Goal: Task Accomplishment & Management: Manage account settings

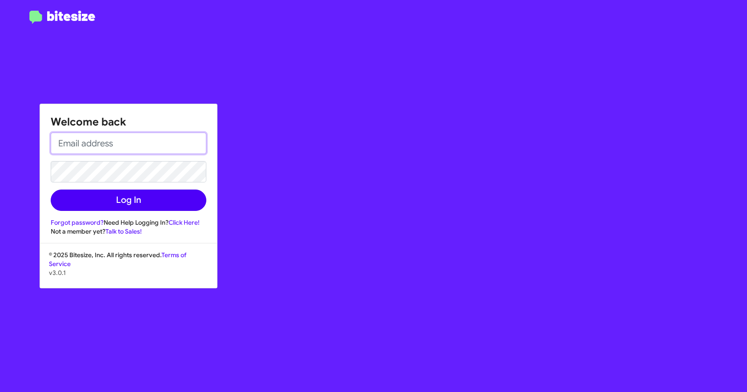
type input "[EMAIL_ADDRESS][DOMAIN_NAME]"
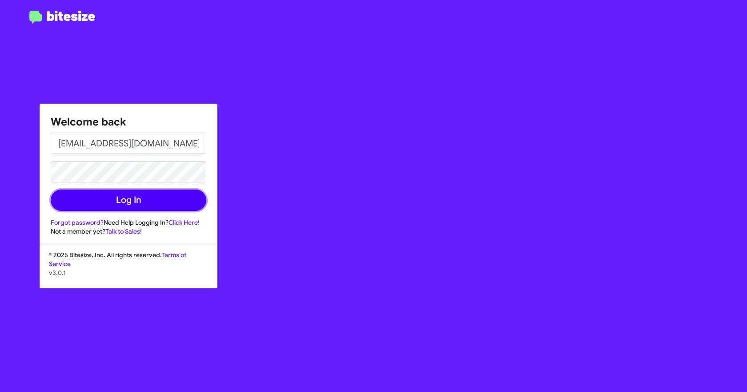
click at [133, 198] on button "Log In" at bounding box center [129, 199] width 156 height 21
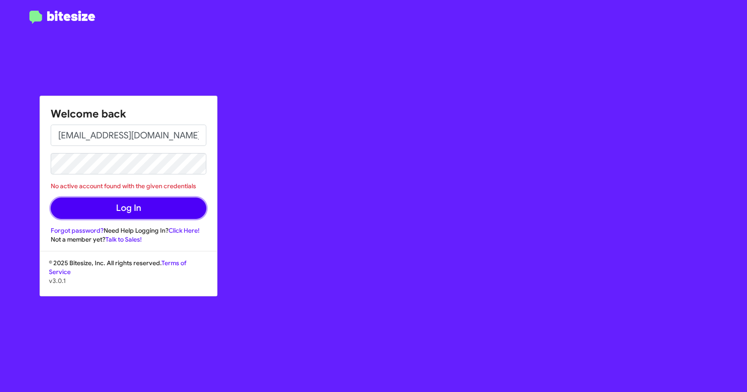
click at [80, 207] on button "Log In" at bounding box center [129, 207] width 156 height 21
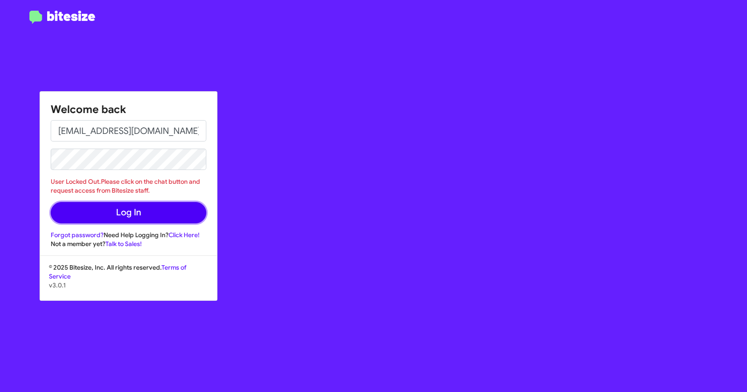
click at [67, 215] on button "Log In" at bounding box center [129, 212] width 156 height 21
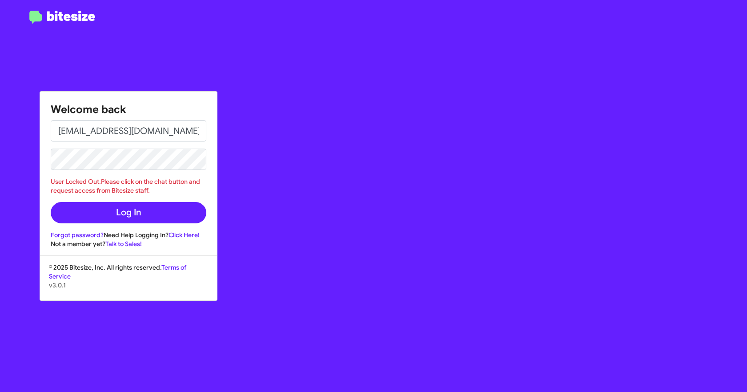
drag, startPoint x: 186, startPoint y: 233, endPoint x: 220, endPoint y: 239, distance: 33.9
click at [186, 233] on link "Click Here!" at bounding box center [184, 235] width 31 height 8
click at [265, 207] on div "Welcome back [EMAIL_ADDRESS][DOMAIN_NAME] User Locked Out.Please click on the c…" at bounding box center [436, 196] width 623 height 392
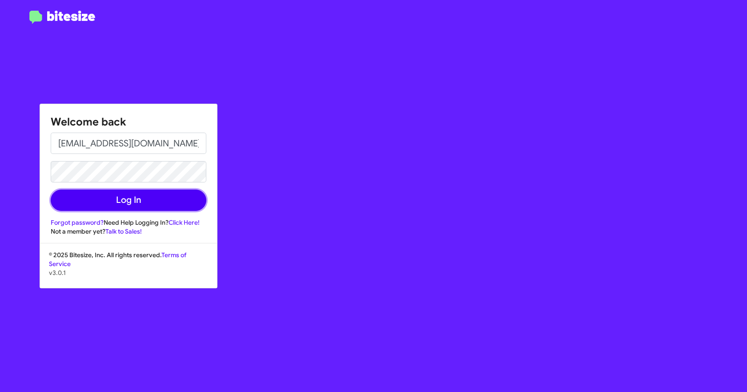
click at [78, 203] on button "Log In" at bounding box center [129, 199] width 156 height 21
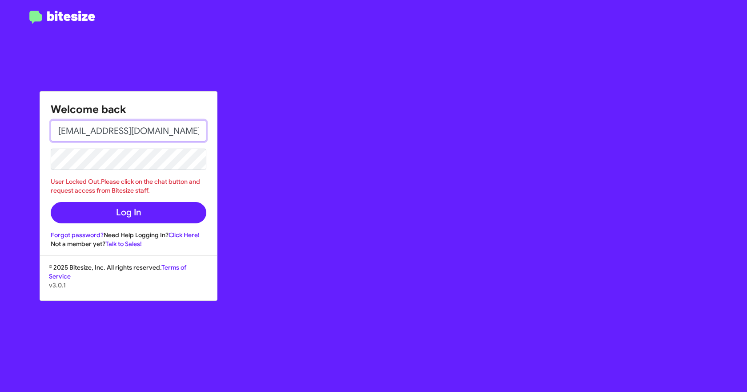
drag, startPoint x: 181, startPoint y: 133, endPoint x: 88, endPoint y: 121, distance: 93.7
click at [89, 121] on input "[EMAIL_ADDRESS][DOMAIN_NAME]" at bounding box center [129, 130] width 156 height 21
type input "s"
click at [321, 114] on div "Welcome back s User Locked Out.Please click on the chat button and request acce…" at bounding box center [436, 196] width 623 height 392
